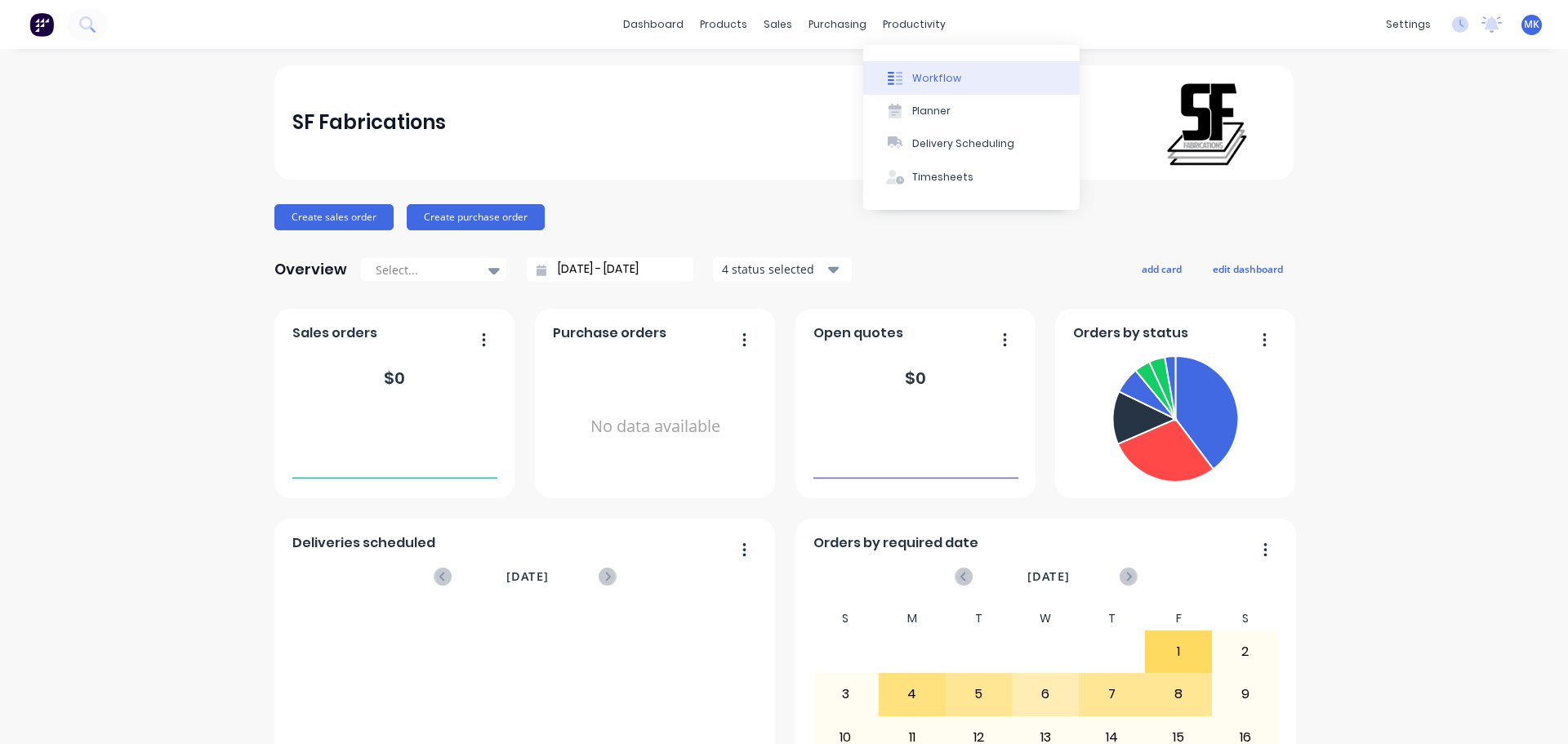
click at [918, 72] on div "Workflow" at bounding box center [938, 79] width 49 height 15
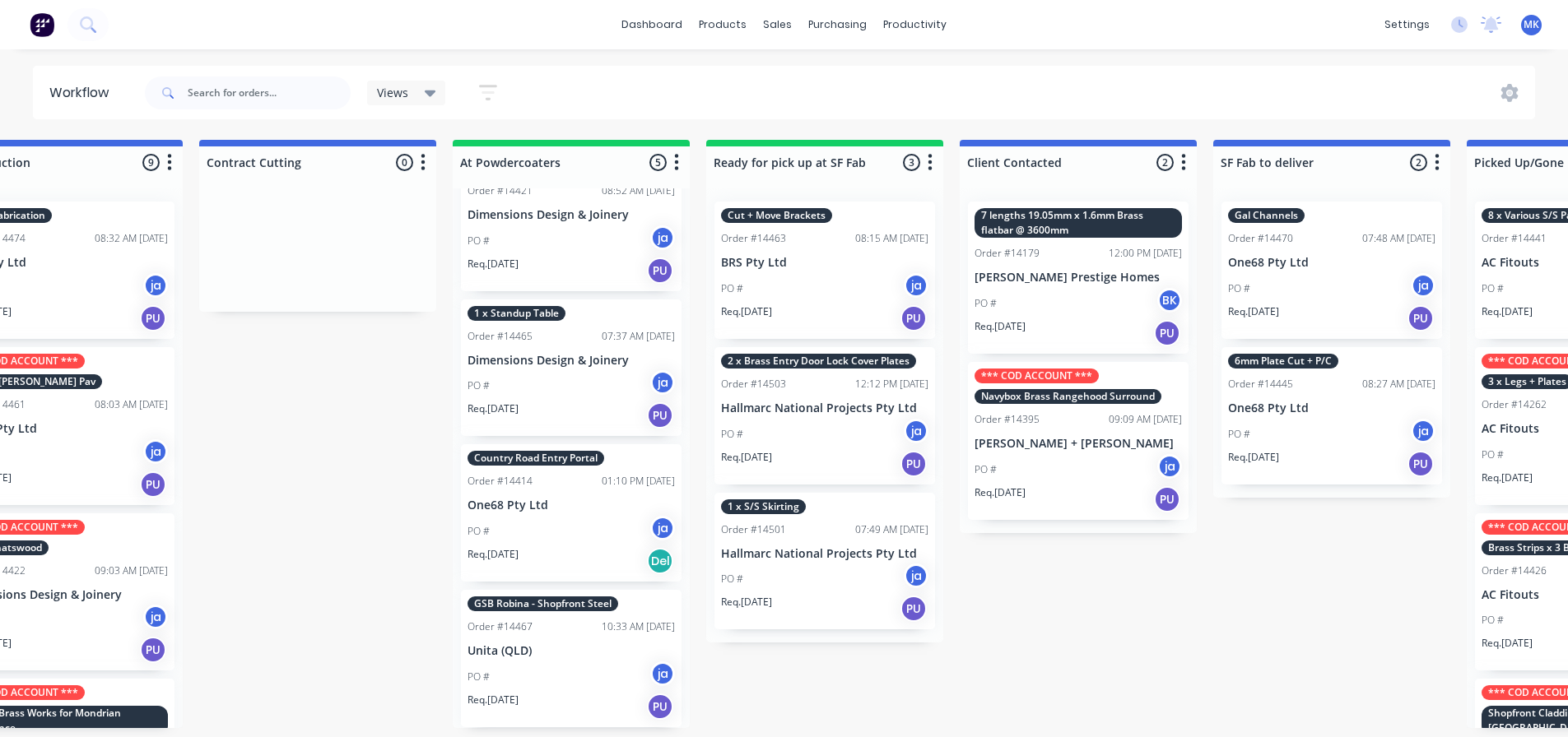
scroll to position [3, 604]
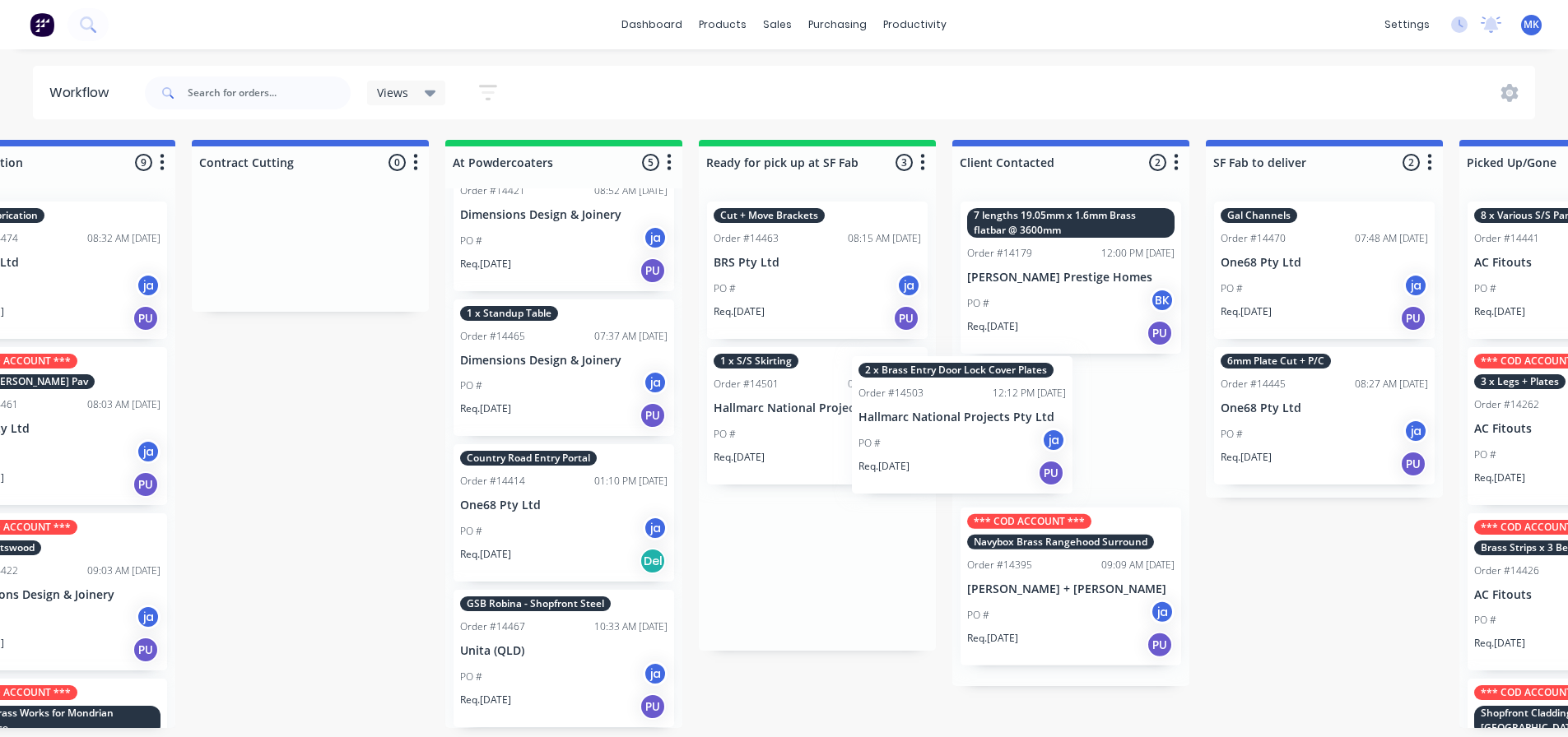
drag, startPoint x: 860, startPoint y: 458, endPoint x: 1013, endPoint y: 473, distance: 153.7
click at [1013, 473] on div "Submitted 10 Status colour #273444 hex #273444 Save Cancel Summaries Total orde…" at bounding box center [756, 433] width 2744 height 588
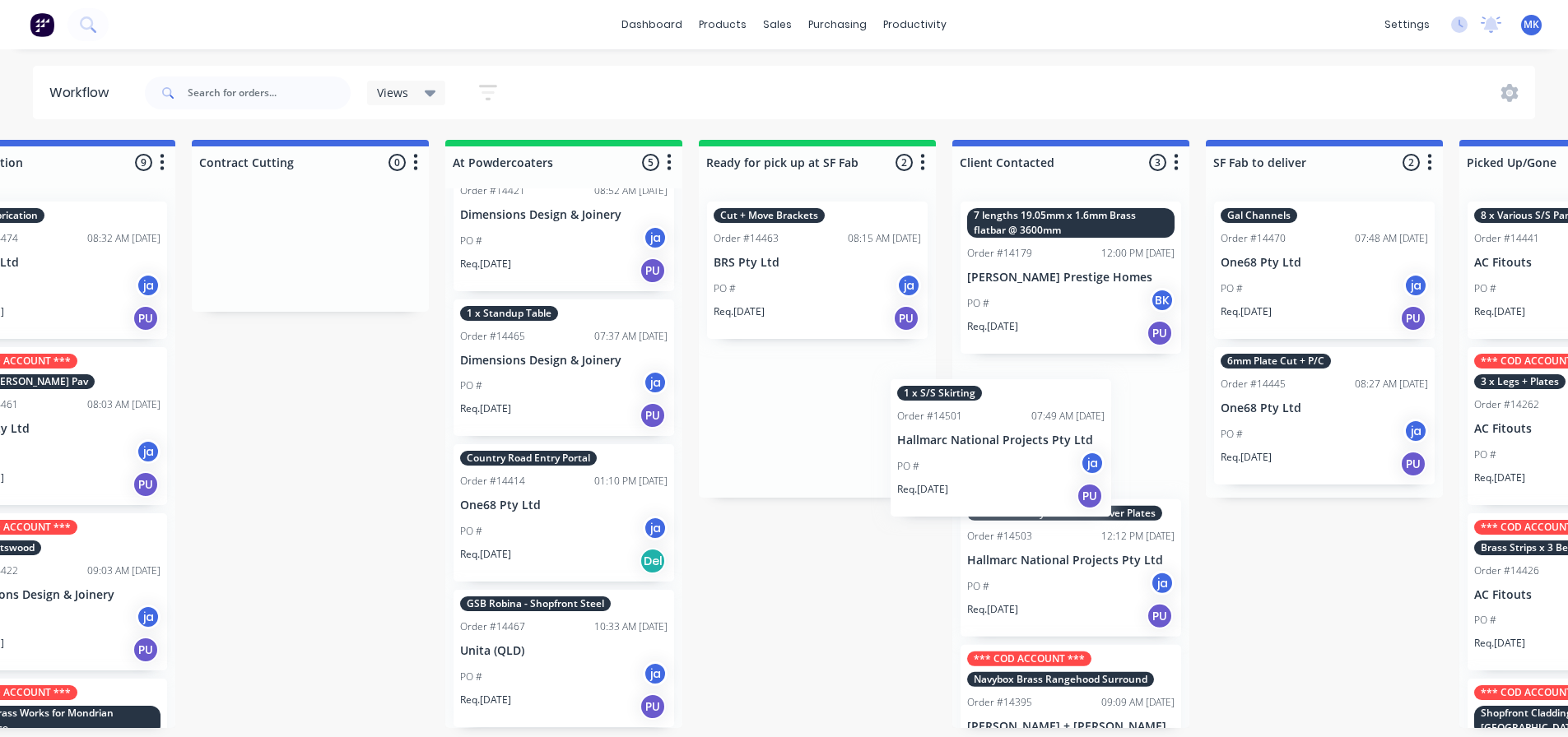
drag, startPoint x: 862, startPoint y: 464, endPoint x: 1056, endPoint y: 506, distance: 198.5
click at [1056, 506] on div "Submitted 10 Status colour #273444 hex #273444 Save Cancel Summaries Total orde…" at bounding box center [756, 433] width 2744 height 588
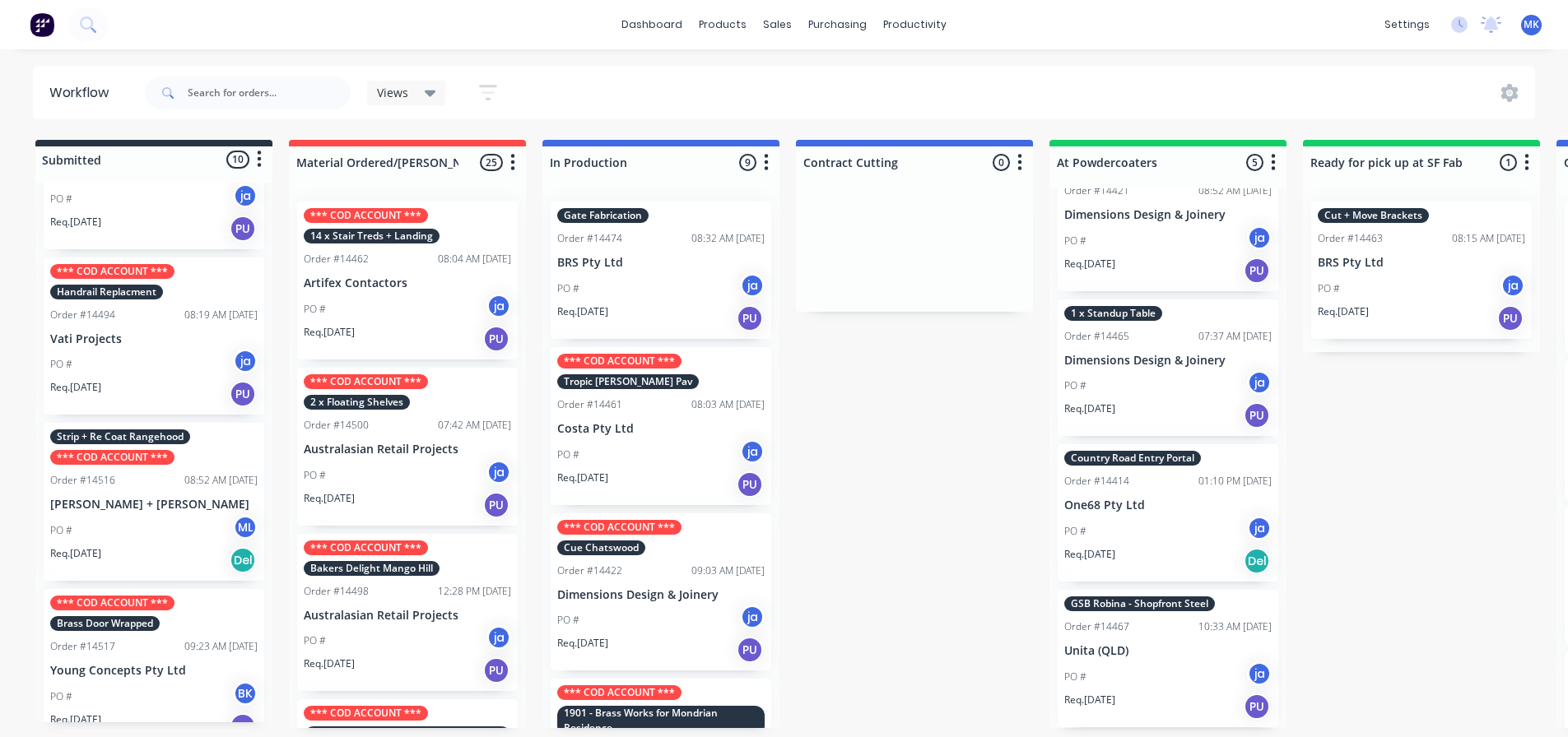
scroll to position [982, 0]
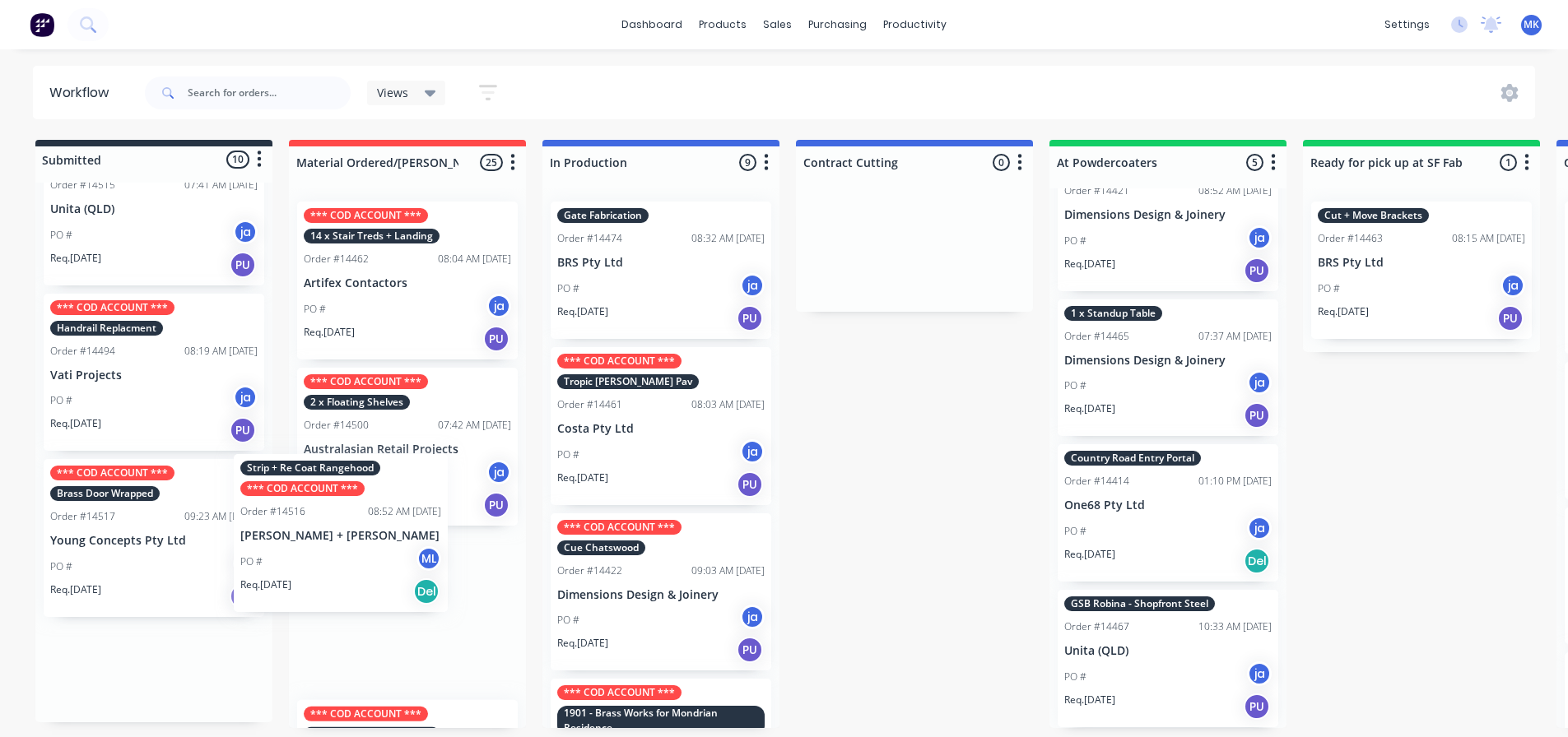
drag, startPoint x: 155, startPoint y: 545, endPoint x: 354, endPoint y: 526, distance: 199.9
click at [354, 526] on div "Submitted 10 Status colour #273444 hex #273444 Save Cancel Summaries Total orde…" at bounding box center [1360, 433] width 2744 height 588
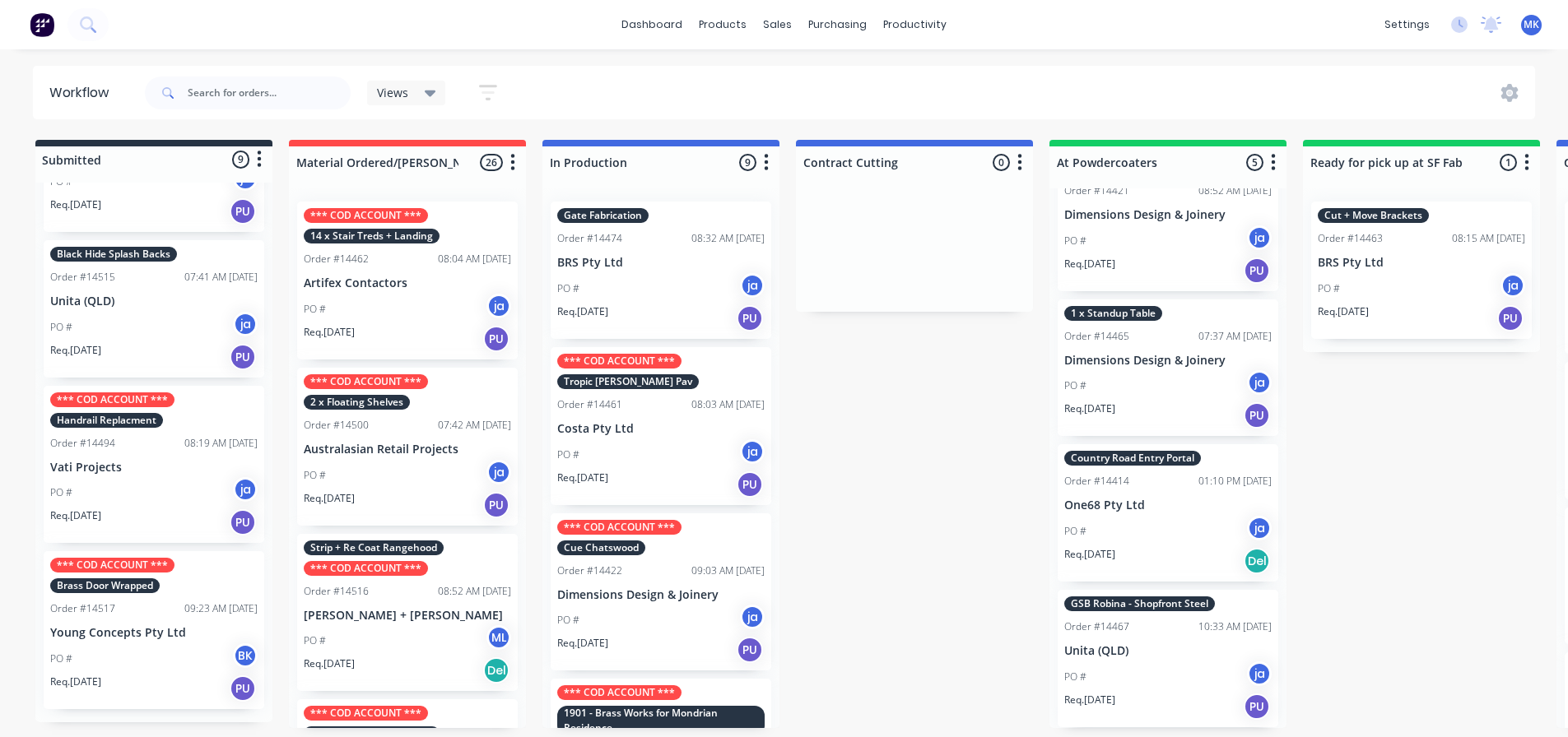
scroll to position [734, 0]
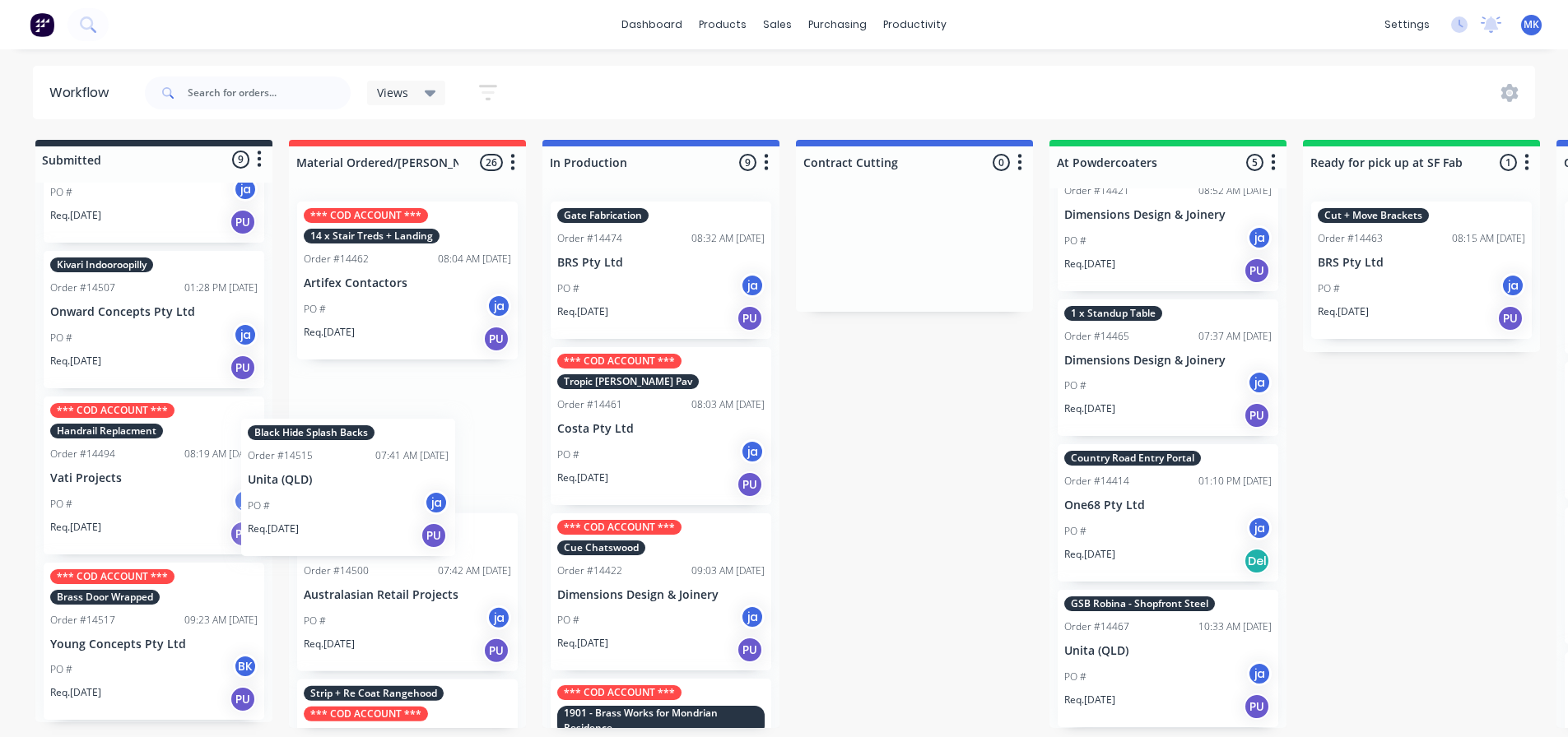
drag, startPoint x: 136, startPoint y: 469, endPoint x: 338, endPoint y: 476, distance: 202.1
click at [338, 476] on div "Submitted 9 Status colour #273444 hex #273444 Save Cancel Summaries Total order…" at bounding box center [1360, 433] width 2744 height 588
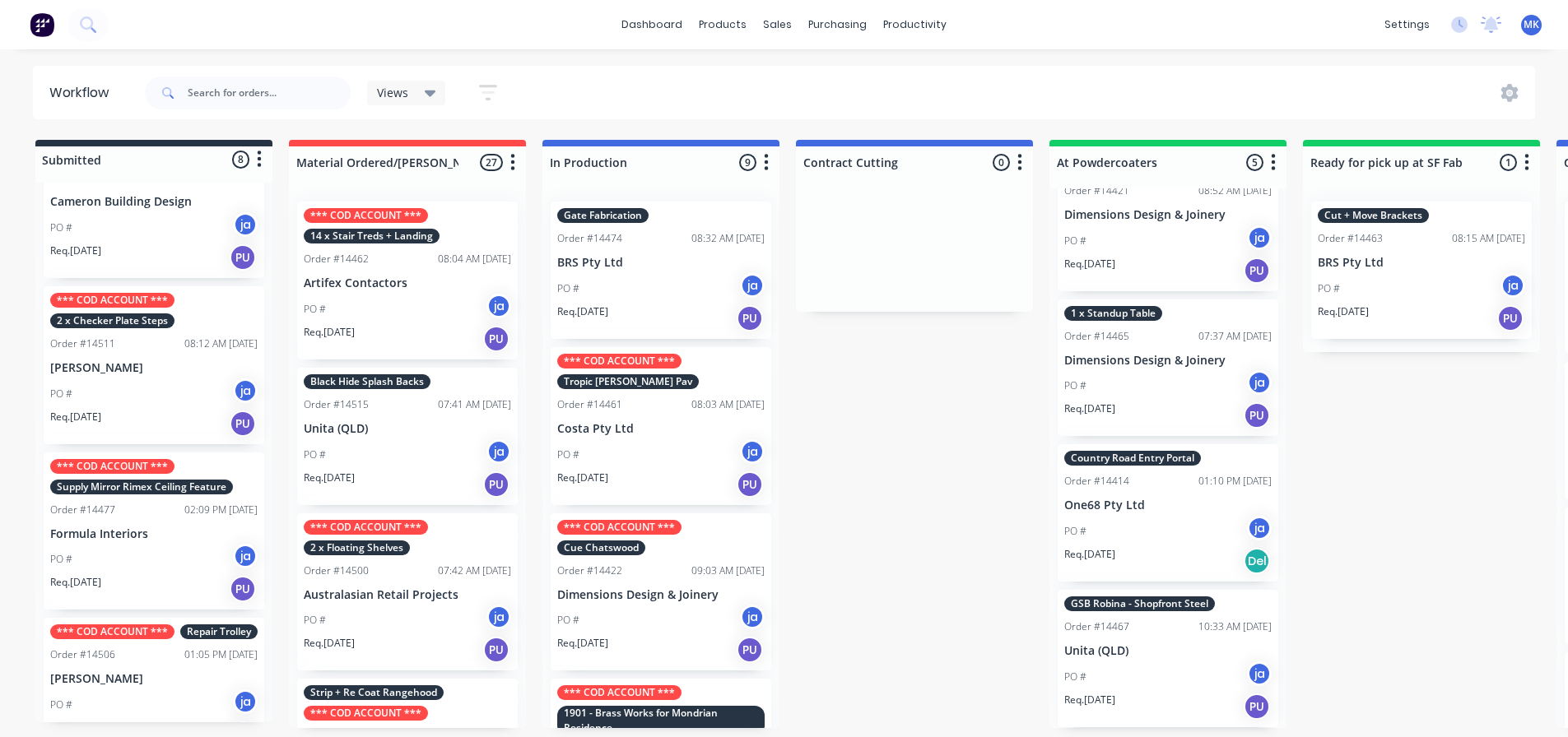
scroll to position [0, 0]
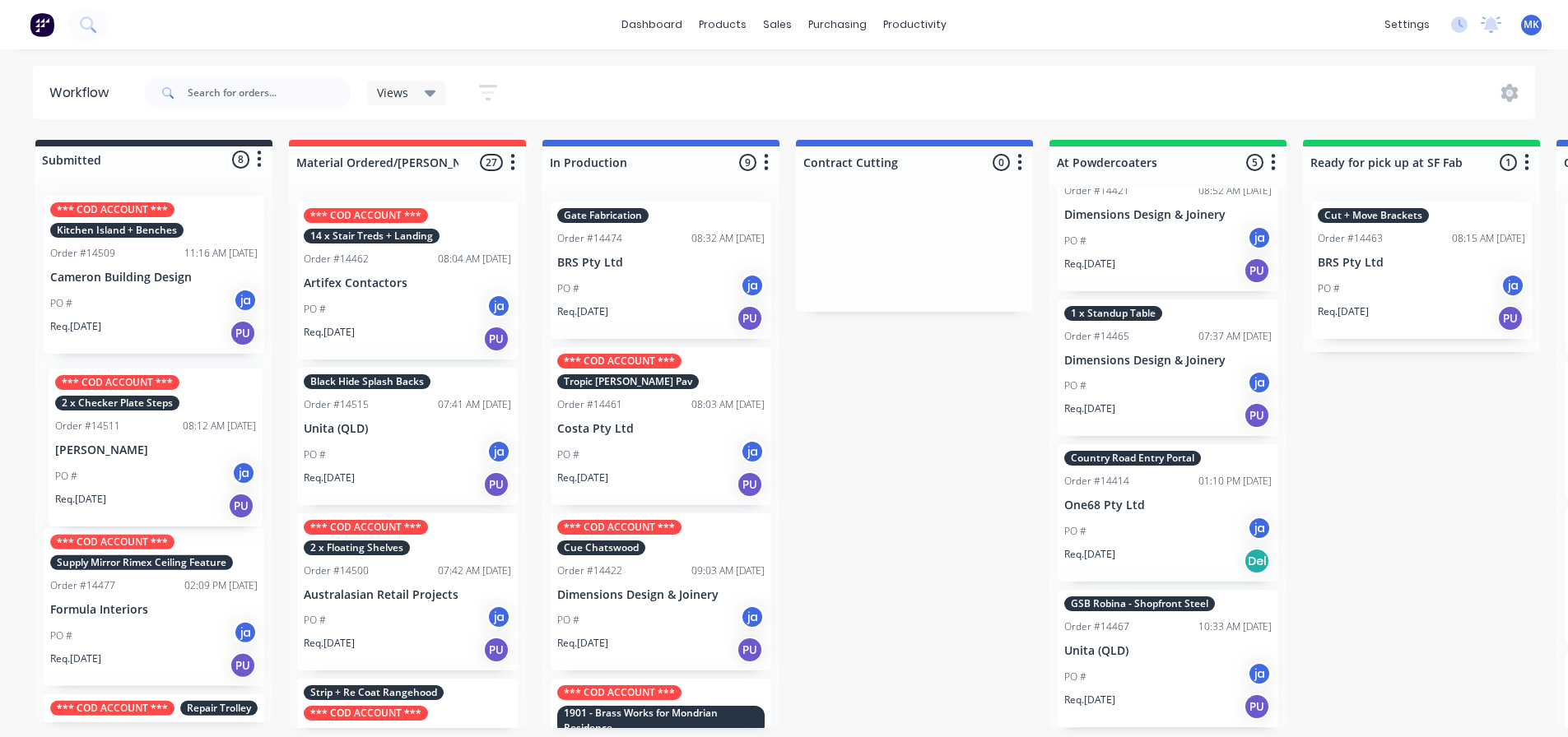
drag, startPoint x: 141, startPoint y: 474, endPoint x: 149, endPoint y: 486, distance: 14.4
click at [149, 486] on div "*** COD ACCOUNT *** [GEOGRAPHIC_DATA] + Benches Order #14509 11:16 AM [DATE] Ca…" at bounding box center [154, 452] width 237 height 539
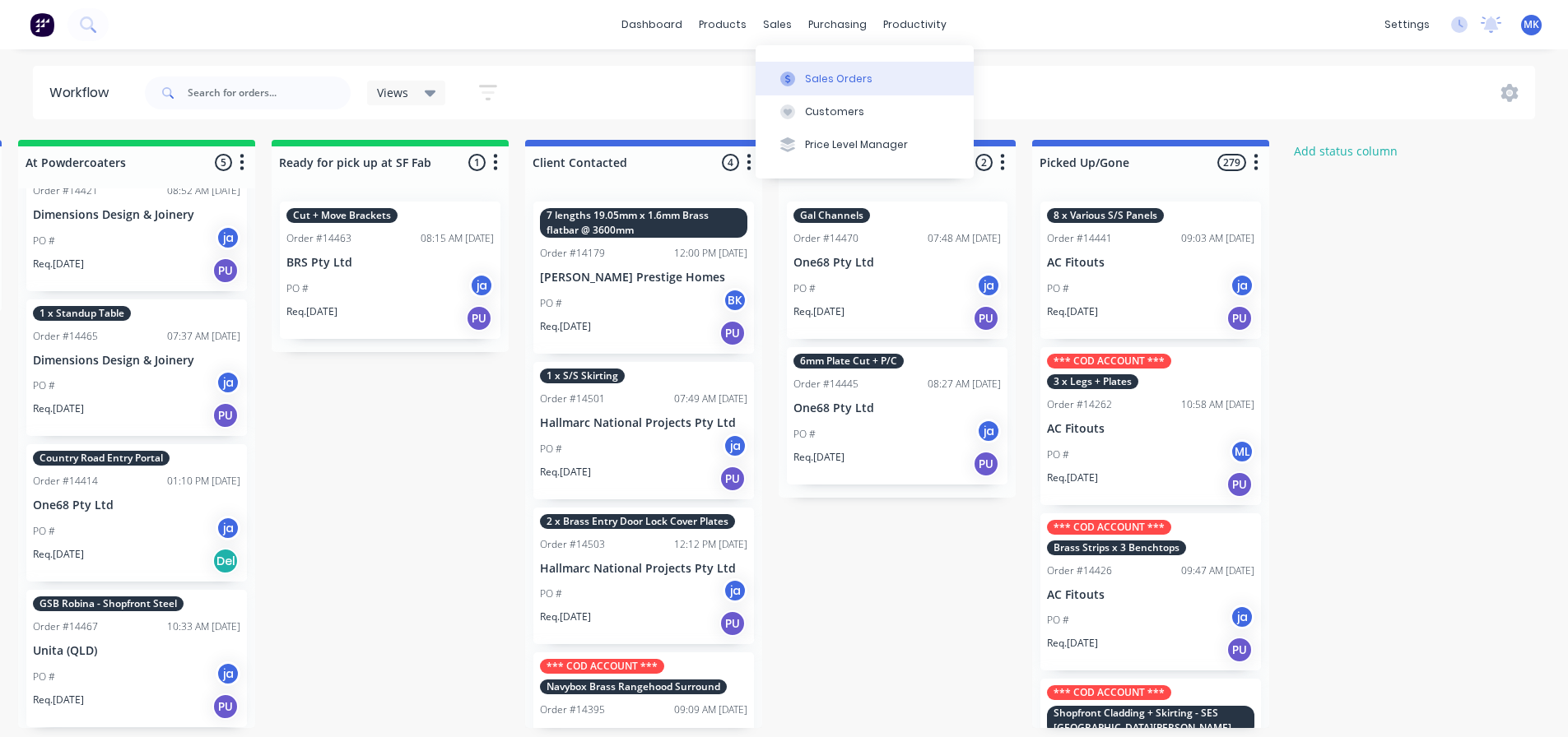
click at [787, 64] on button "Sales Orders" at bounding box center [864, 78] width 218 height 32
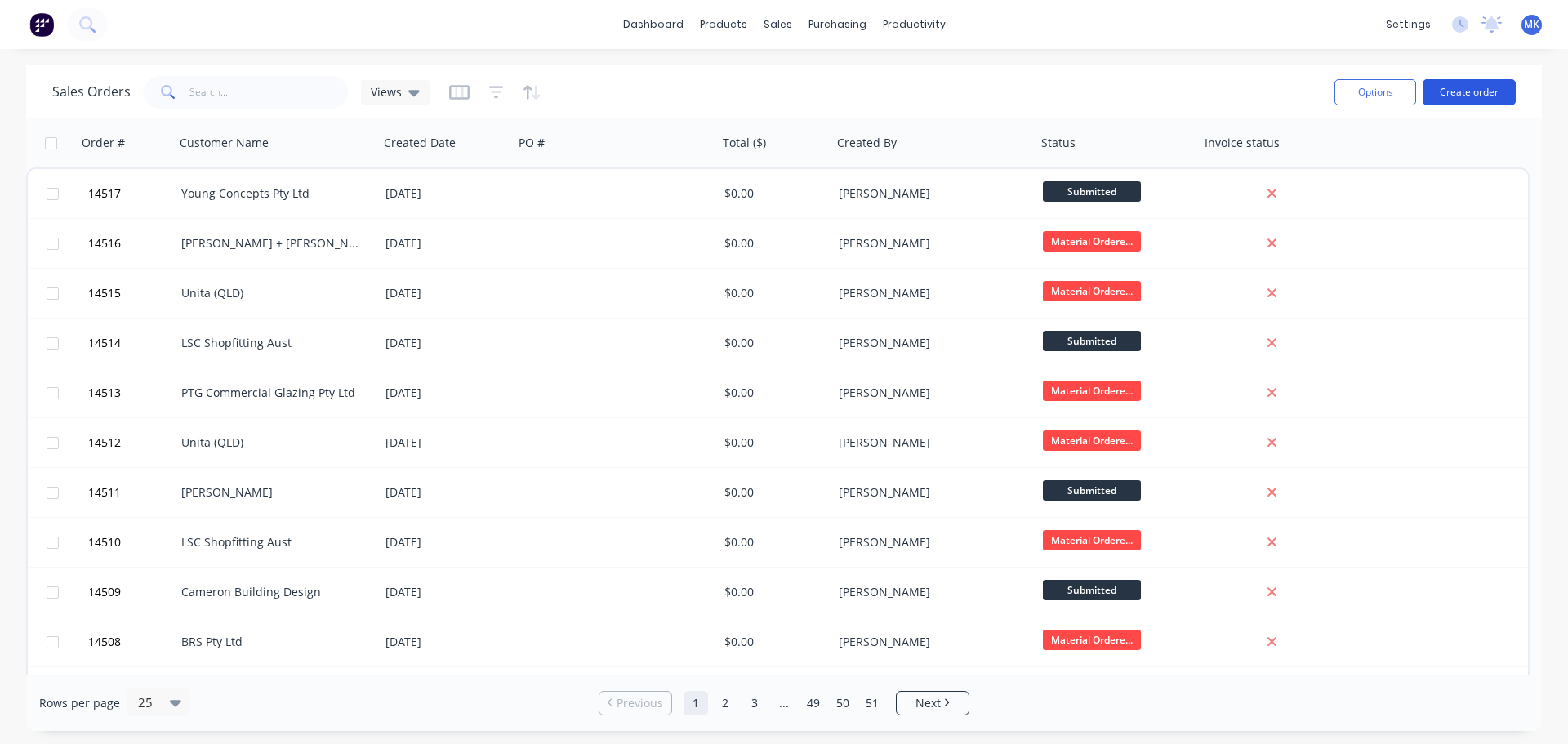
click at [1499, 83] on button "Create order" at bounding box center [1469, 93] width 93 height 27
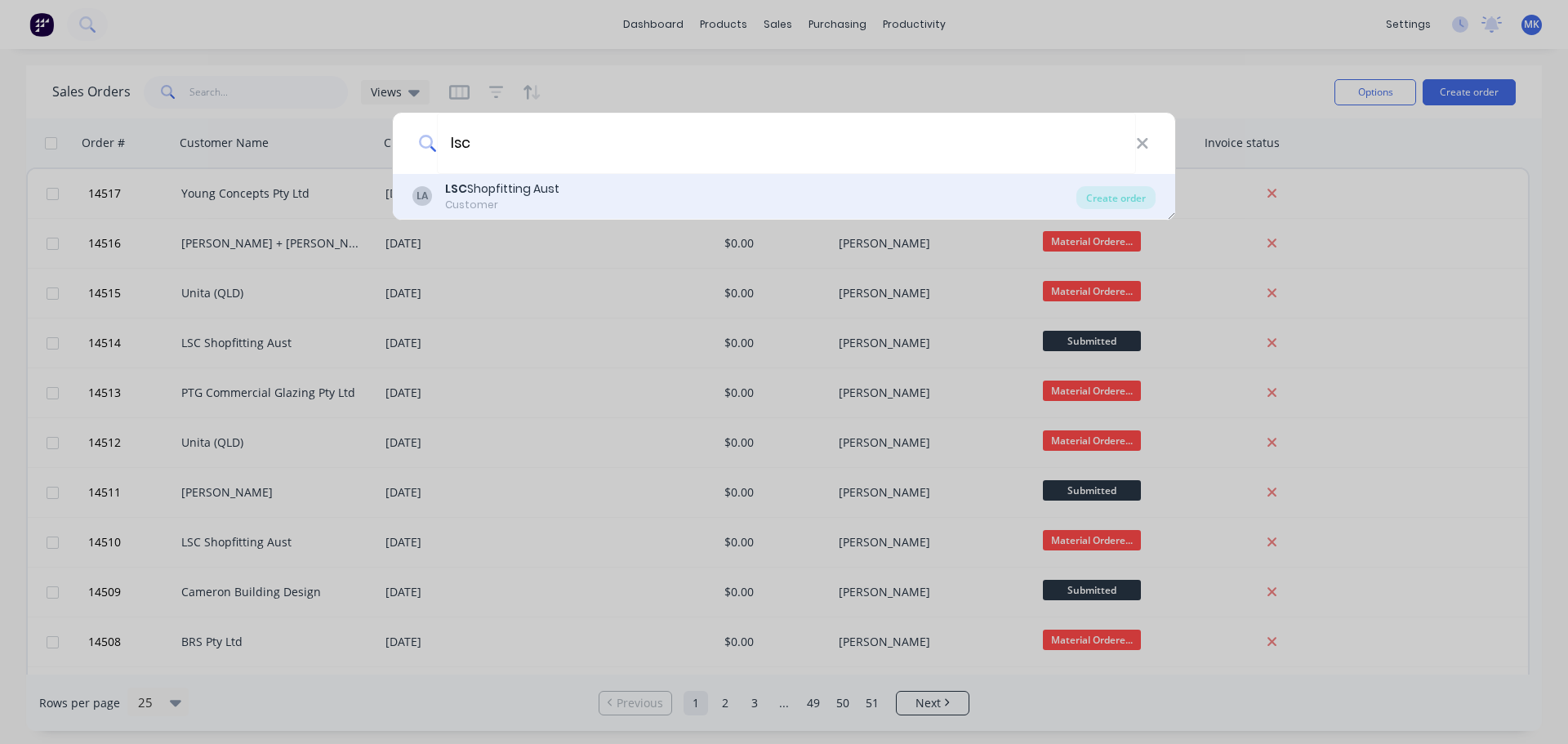
type input "lsc"
click at [601, 177] on div "LA LSC Shopfitting Aust Customer Create order" at bounding box center [784, 197] width 783 height 45
click at [1054, 186] on div "LA LSC Shopfitting Aust Customer" at bounding box center [744, 196] width 665 height 32
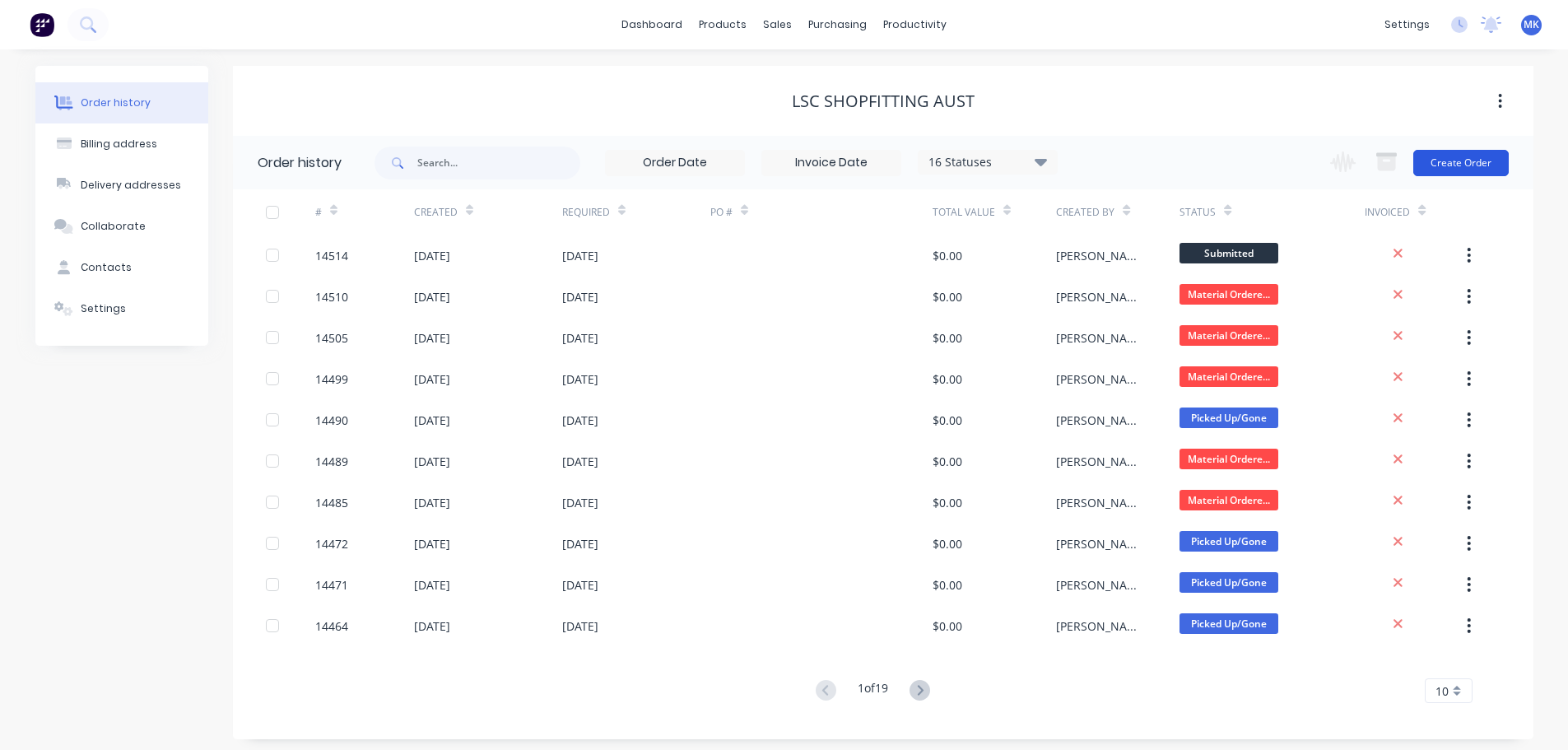
click at [1451, 150] on button "Create Order" at bounding box center [1461, 163] width 95 height 27
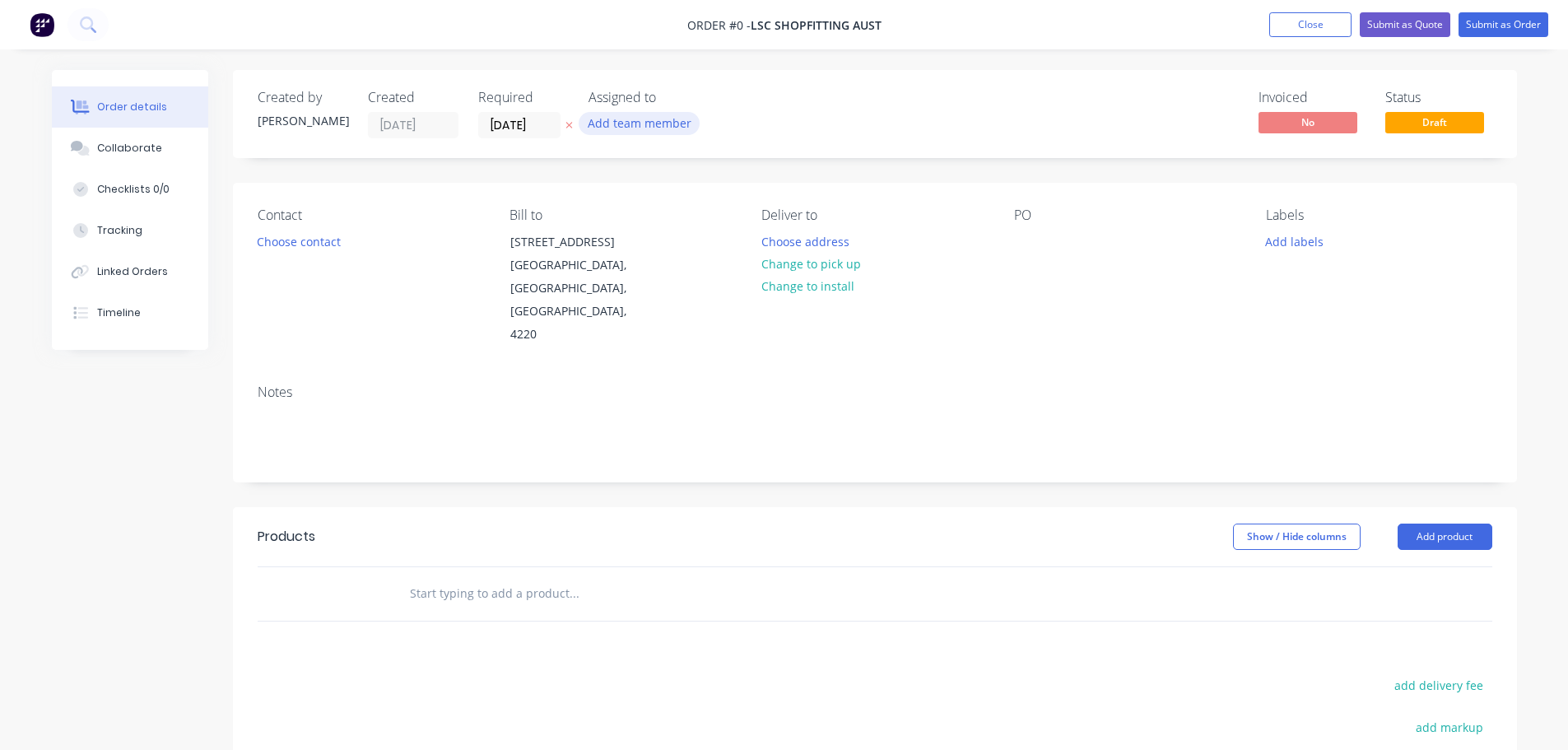
click at [664, 128] on button "Add team member" at bounding box center [639, 122] width 121 height 22
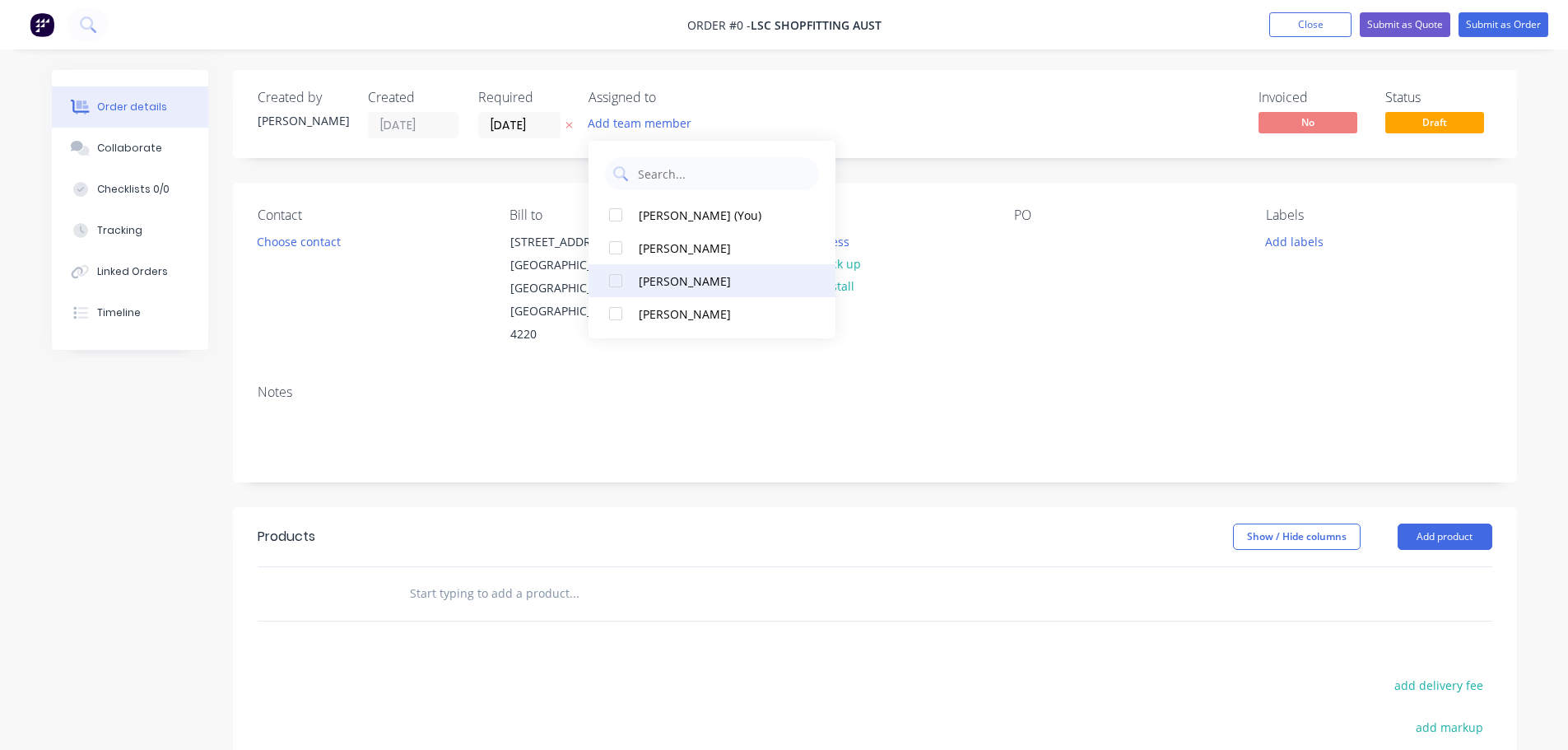
click at [686, 289] on div "[PERSON_NAME]" at bounding box center [721, 281] width 164 height 17
click at [294, 234] on div "Order details Collaborate Checklists 0/0 Tracking Linked Orders Timeline Order …" at bounding box center [784, 555] width 1497 height 972
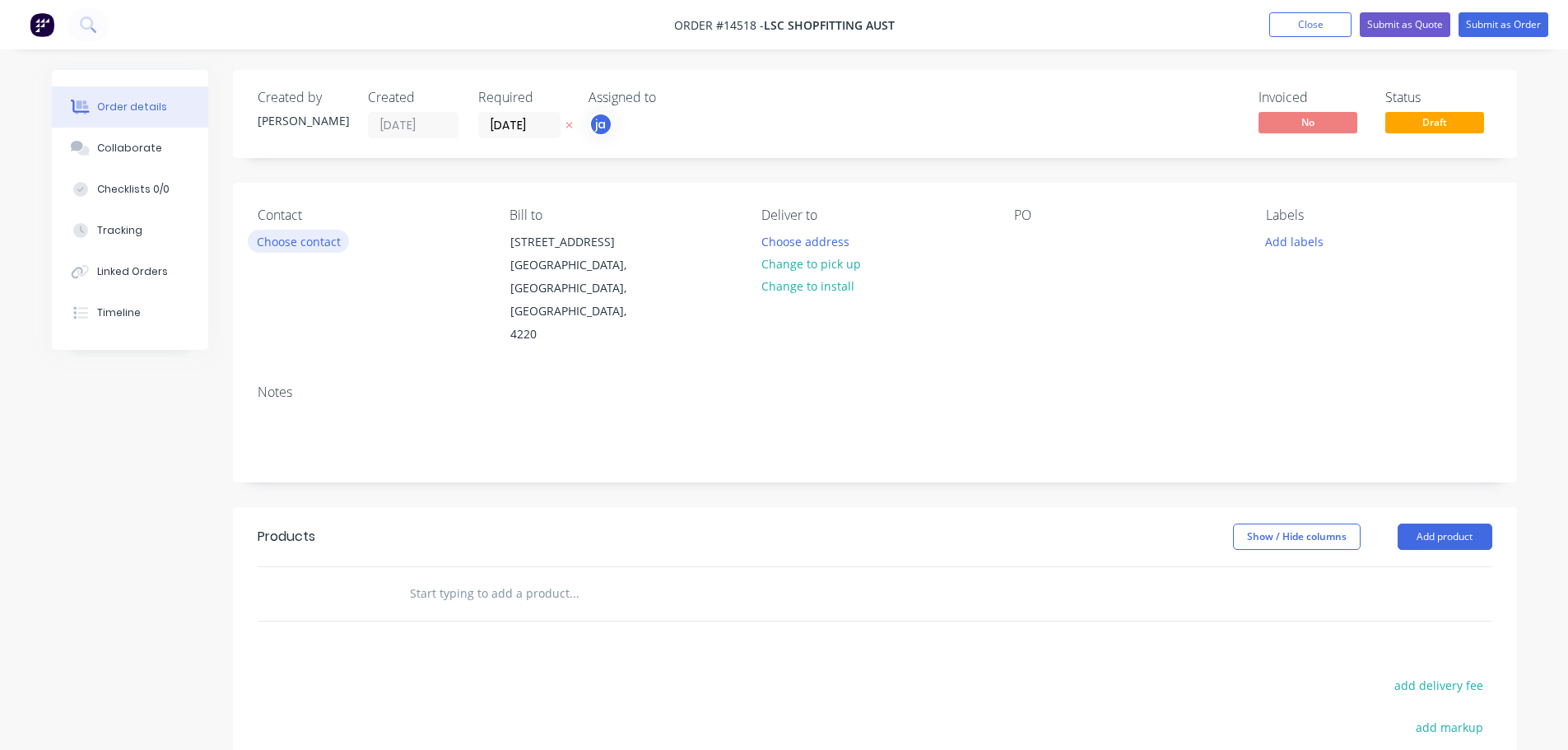
click at [302, 241] on button "Choose contact" at bounding box center [298, 240] width 101 height 22
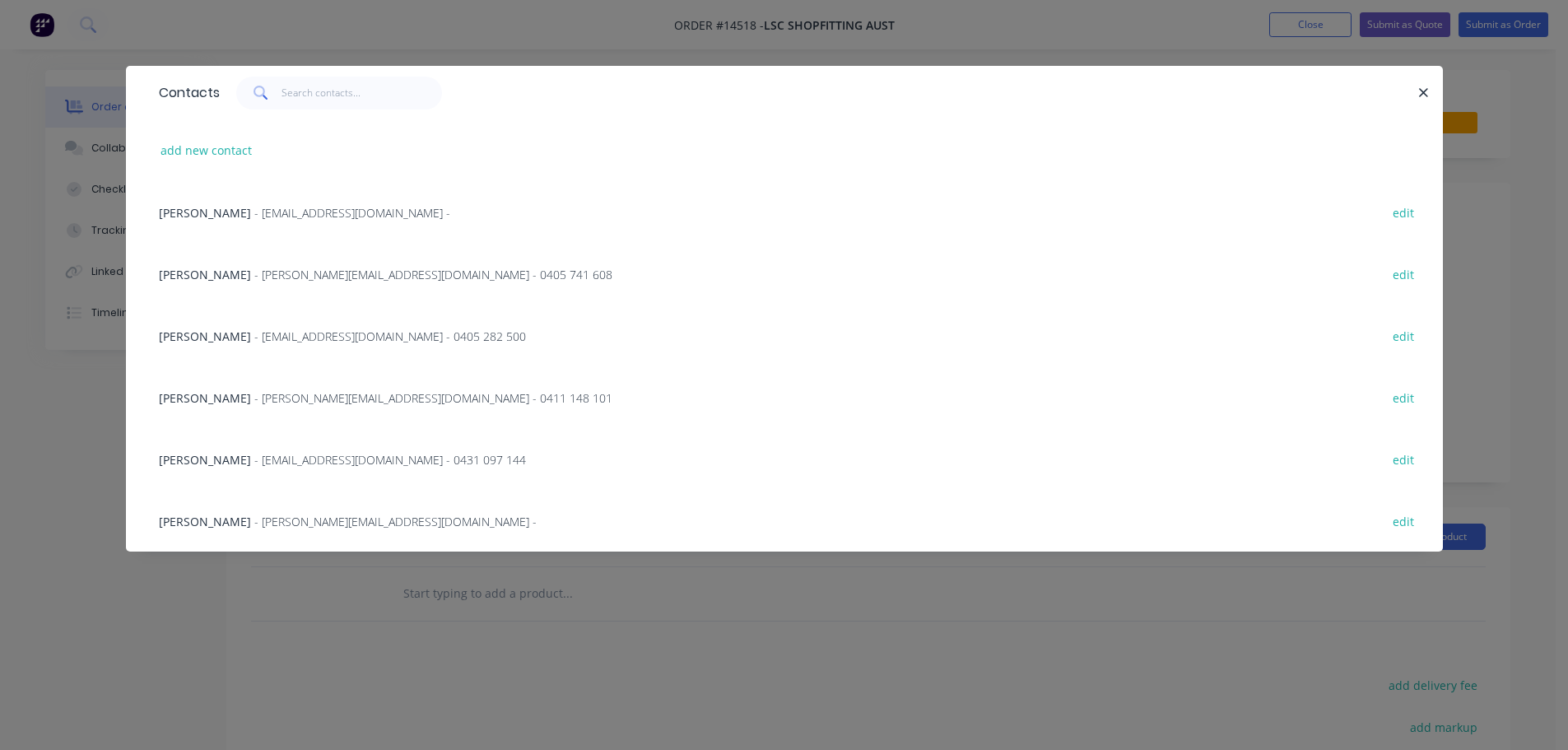
click at [269, 392] on span "- [PERSON_NAME][EMAIL_ADDRESS][DOMAIN_NAME] - 0411 148 101" at bounding box center [433, 397] width 358 height 15
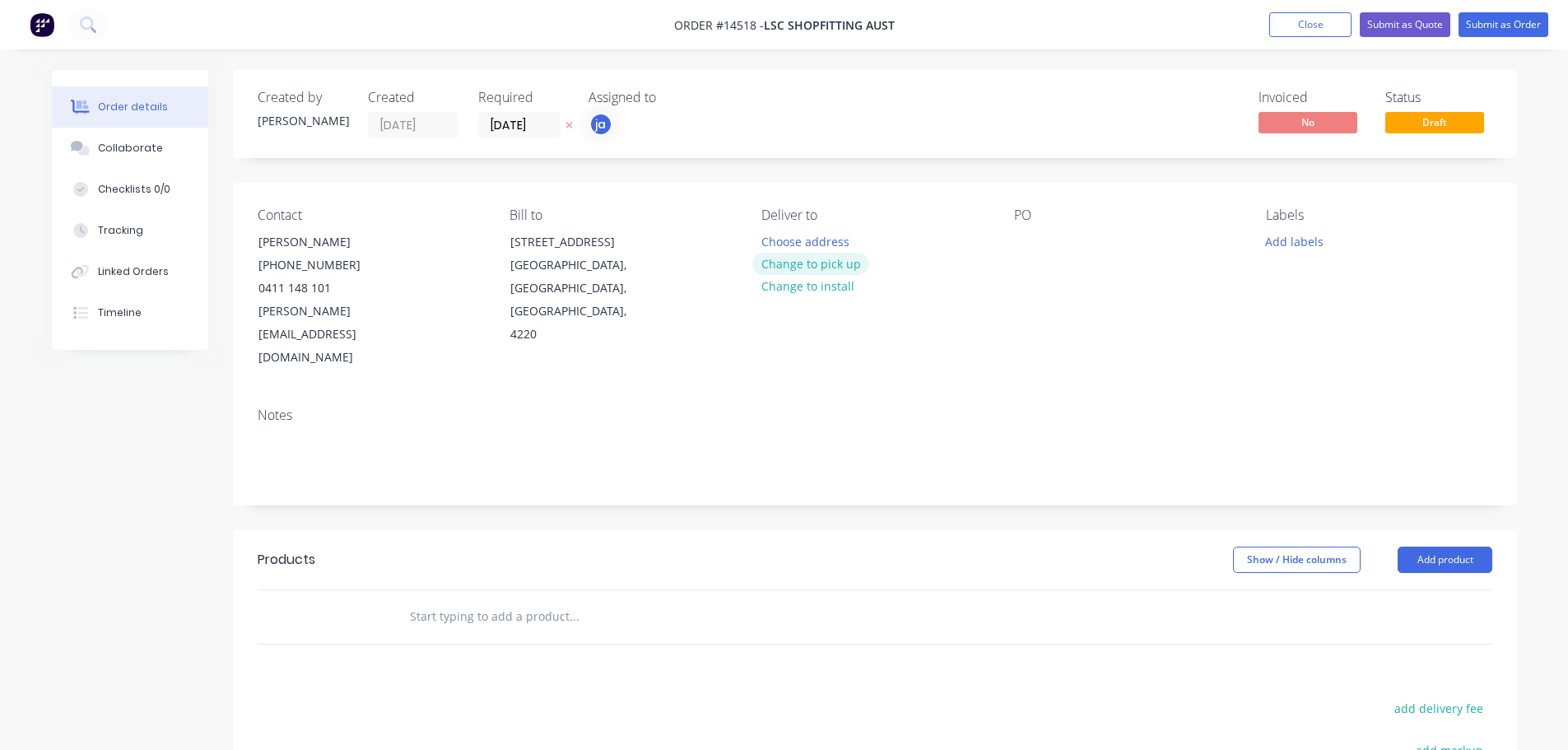
click at [812, 268] on button "Change to pick up" at bounding box center [811, 264] width 117 height 22
click at [1275, 237] on button "Add labels" at bounding box center [1294, 240] width 75 height 22
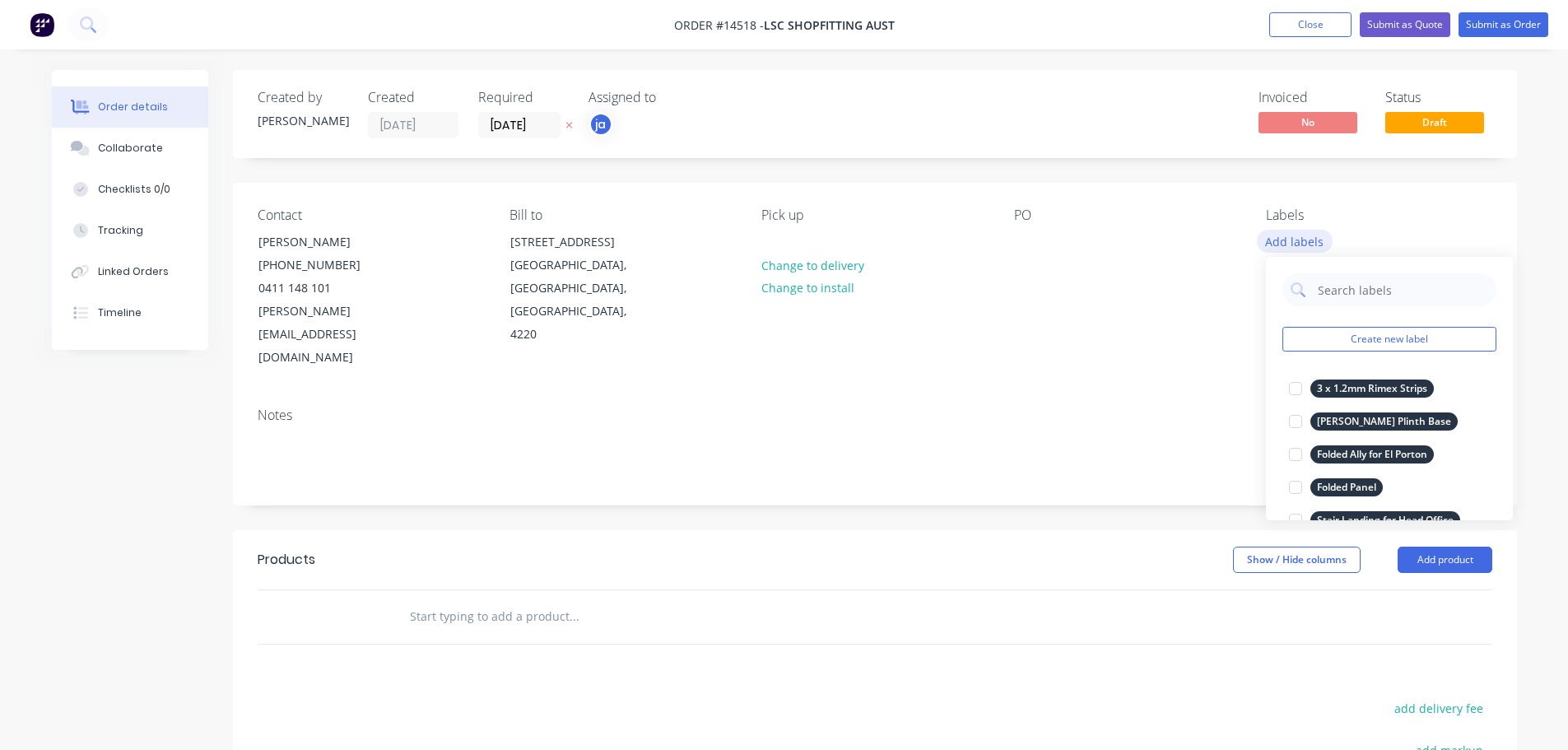
click at [1447, 335] on button "Create new label" at bounding box center [1389, 339] width 214 height 25
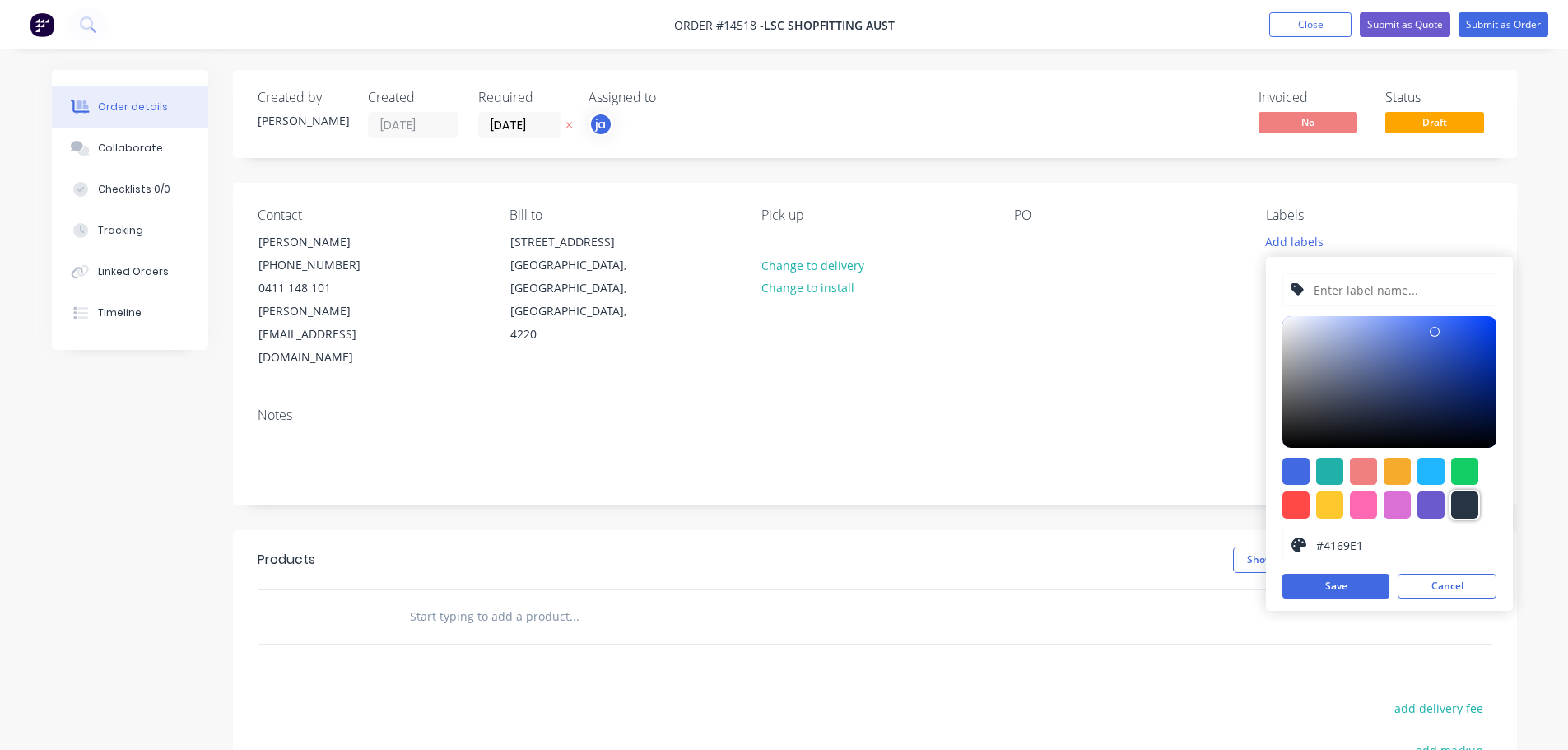
click at [1473, 492] on div at bounding box center [1464, 504] width 27 height 27
type input "#273444"
click at [1366, 288] on input "text" at bounding box center [1400, 289] width 176 height 32
paste input "Bistro Banquette Capping - Kondari"
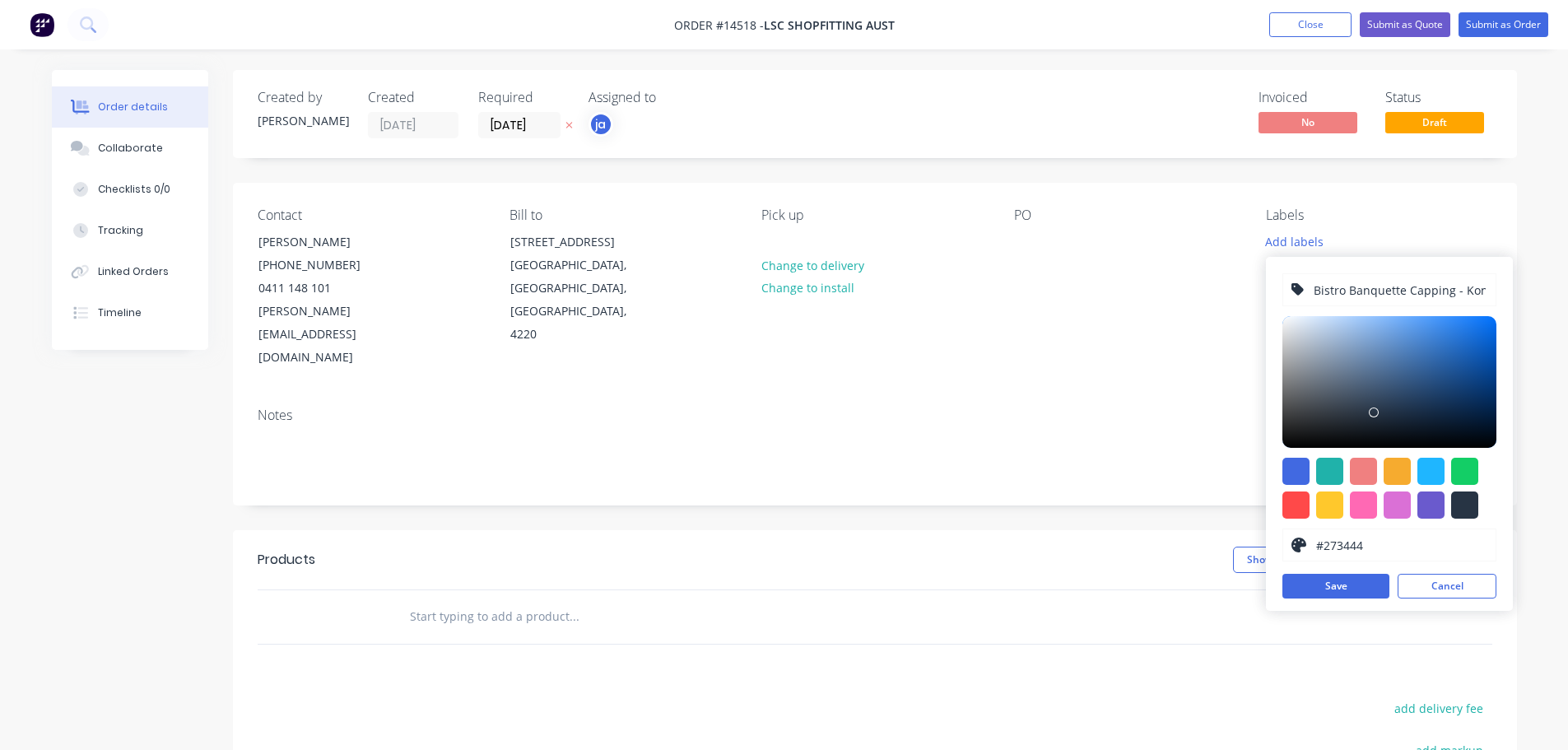
scroll to position [0, 21]
type input "Bistro Banquette Capping - Kondari"
click at [1368, 580] on button "Save" at bounding box center [1336, 587] width 107 height 25
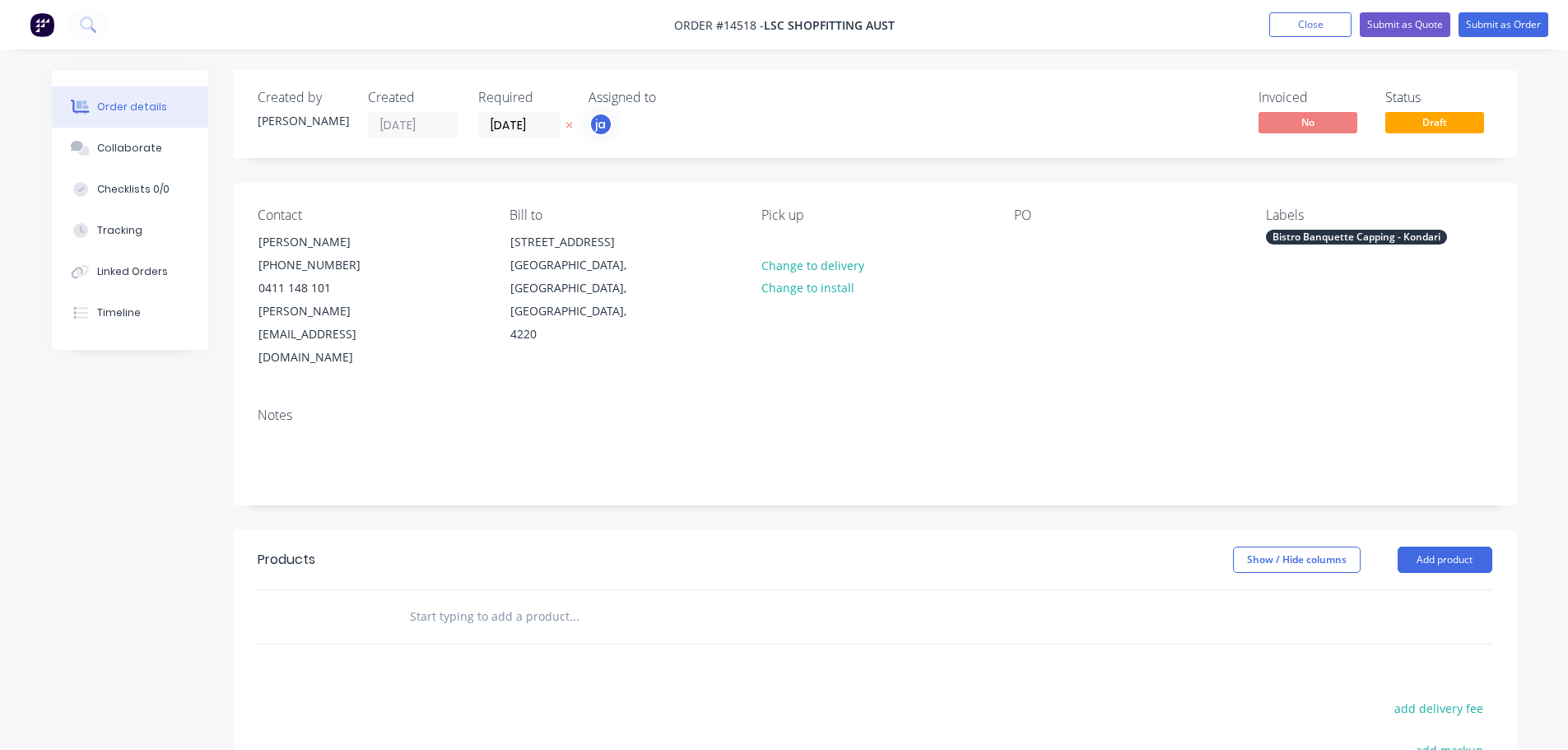
click at [486, 590] on div at bounding box center [686, 617] width 592 height 54
click at [496, 600] on input "text" at bounding box center [573, 616] width 329 height 32
paste input "Bistro Banquette Capping - Kondari"
type input "Bistro Banquette Capping - Kondari"
click at [660, 653] on button "Add Bistro Banquette Capping - [GEOGRAPHIC_DATA] to order" at bounding box center [662, 678] width 494 height 53
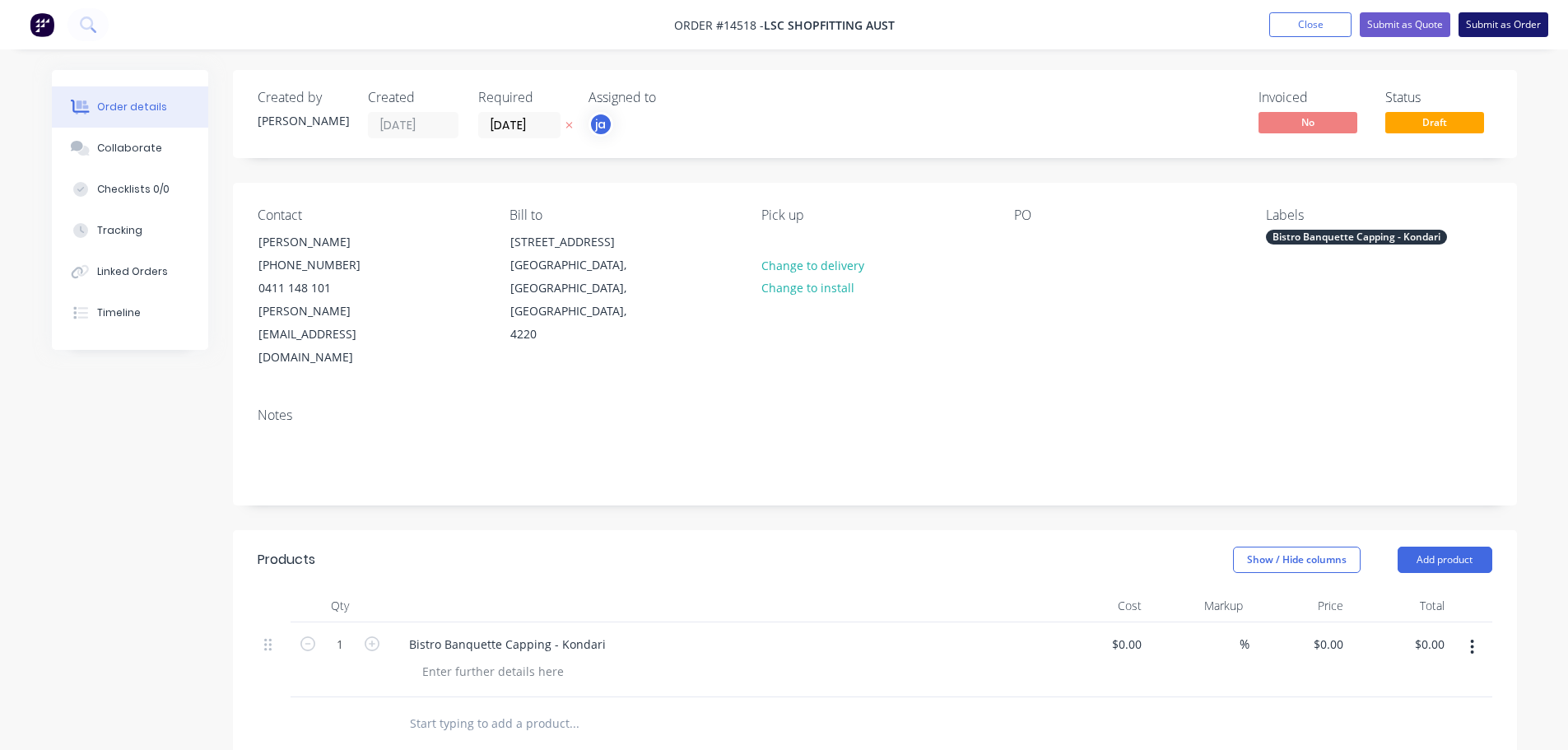
click at [1509, 30] on button "Submit as Order" at bounding box center [1503, 25] width 90 height 25
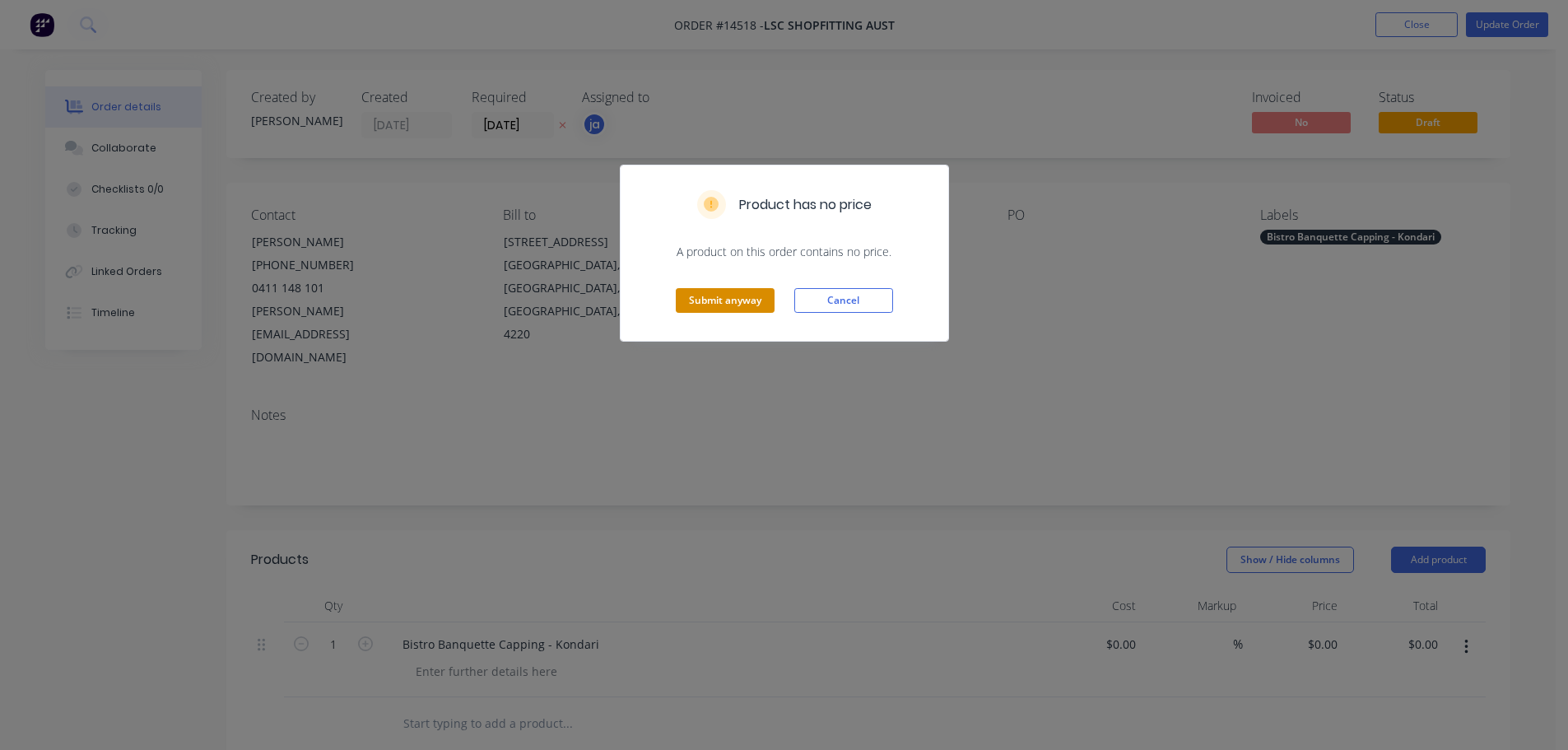
click at [729, 305] on button "Submit anyway" at bounding box center [724, 301] width 98 height 25
